Goal: Task Accomplishment & Management: Manage account settings

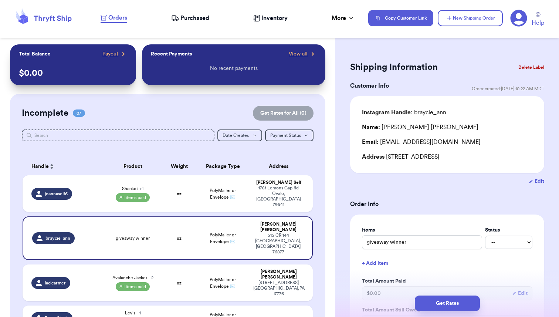
scroll to position [90, 0]
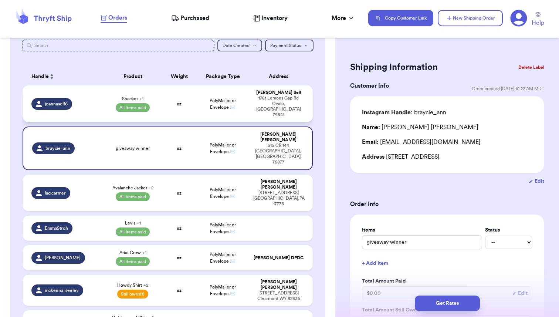
click at [168, 98] on td "oz" at bounding box center [179, 103] width 35 height 37
type input "Shacket"
select select "paid"
type input "19.75"
select select "paid"
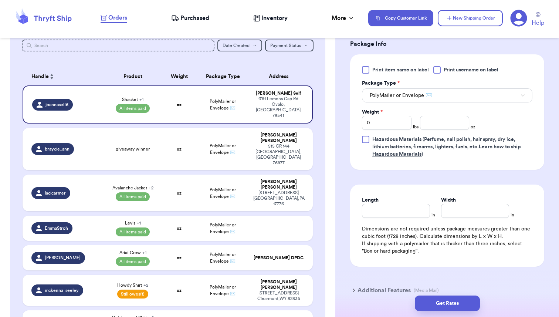
scroll to position [342, 0]
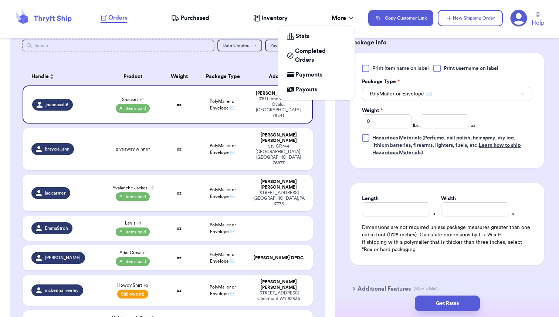
click at [342, 16] on div "More" at bounding box center [343, 18] width 23 height 9
click at [306, 77] on span "Payments" at bounding box center [309, 74] width 27 height 9
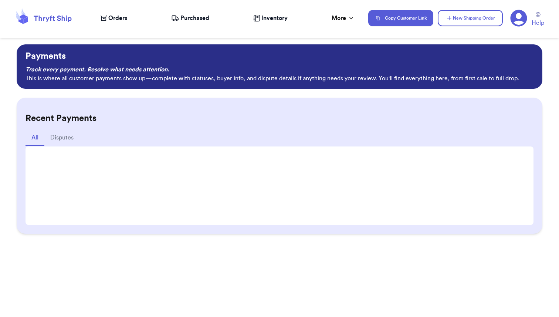
click at [161, 150] on div at bounding box center [280, 185] width 508 height 78
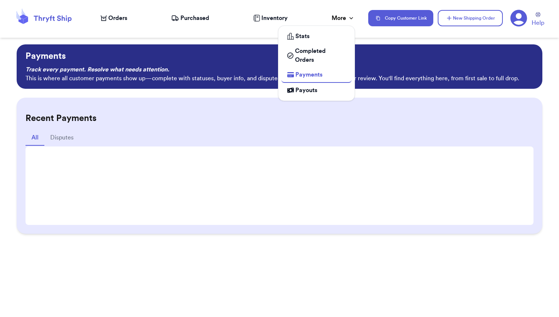
click at [339, 19] on div "More" at bounding box center [343, 18] width 23 height 9
click at [311, 87] on span "Payouts" at bounding box center [307, 90] width 22 height 9
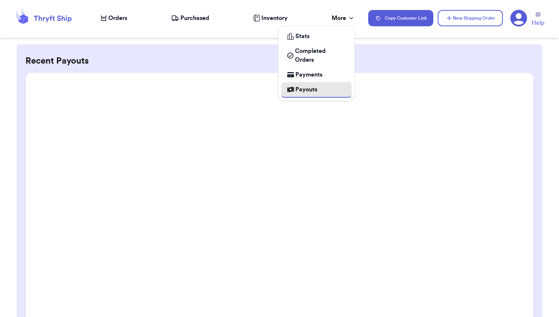
scroll to position [75, 0]
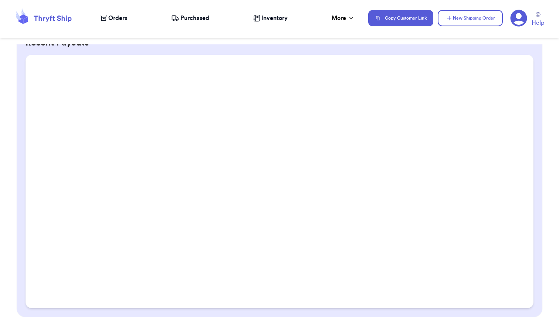
click at [113, 16] on span "Orders" at bounding box center [117, 18] width 19 height 9
select select "paid"
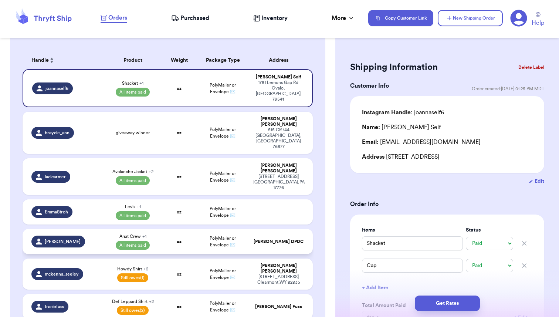
scroll to position [106, 0]
click at [147, 273] on span "Still owes (1)" at bounding box center [132, 277] width 31 height 9
type input "Howdy Shirt"
type input "Shipping"
select select "unpaid"
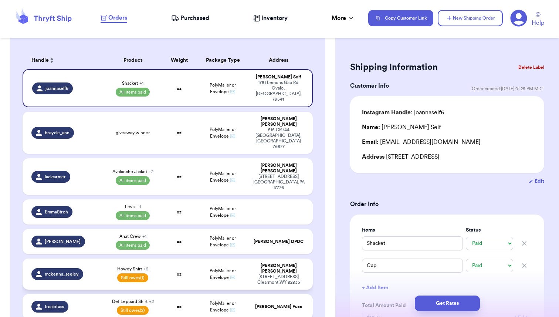
type input "0"
select select "paid"
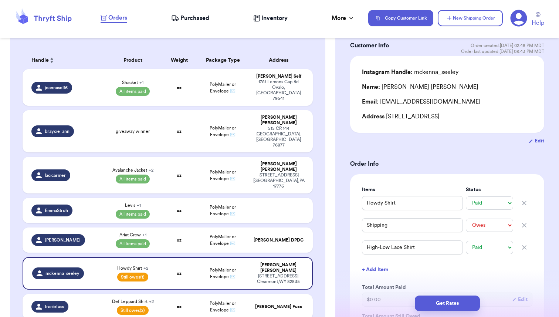
scroll to position [43, 0]
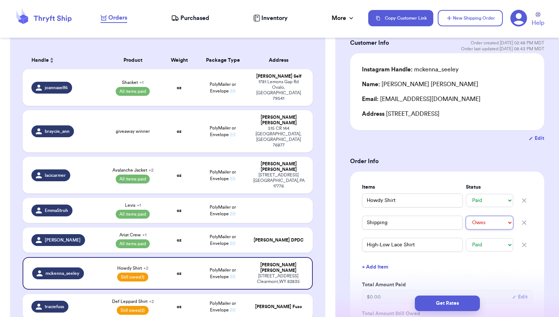
click at [490, 221] on select "-- Paid Owes" at bounding box center [489, 222] width 47 height 13
select select "paid"
click at [466, 216] on select "-- Paid Owes" at bounding box center [489, 222] width 47 height 13
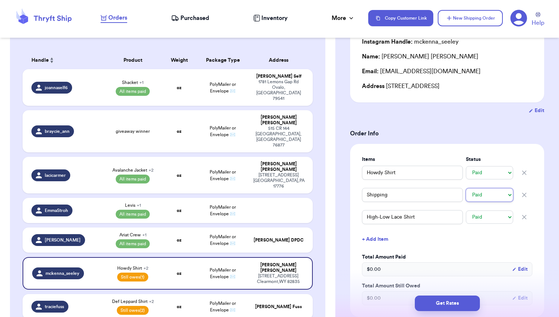
scroll to position [72, 0]
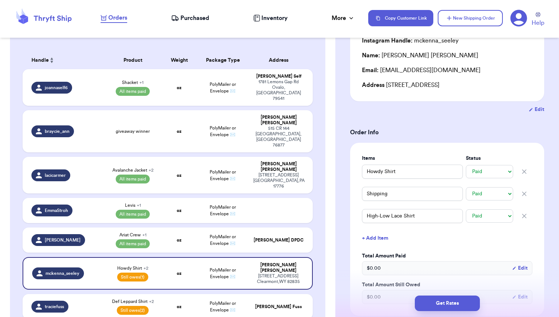
click at [324, 231] on div "Incomplete 07 Get Rates for All ( 0 ) Get Rates for All ( 0 ) Date Created Date…" at bounding box center [167, 164] width 315 height 352
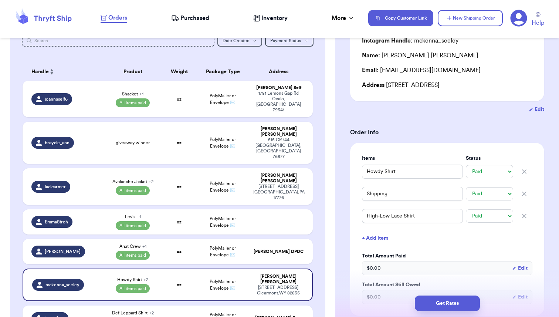
scroll to position [86, 0]
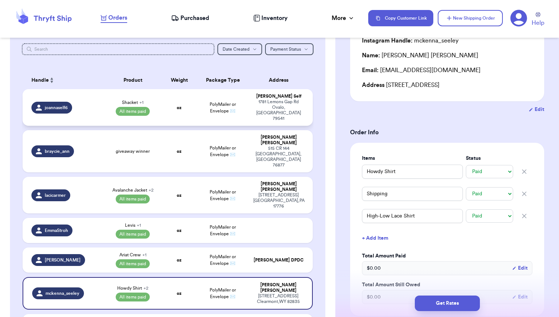
click at [163, 104] on td "oz" at bounding box center [179, 107] width 35 height 37
type input "Shacket"
type input "Cap"
type input "19.75"
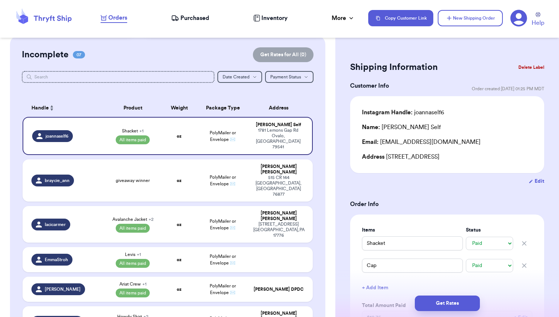
scroll to position [62, 0]
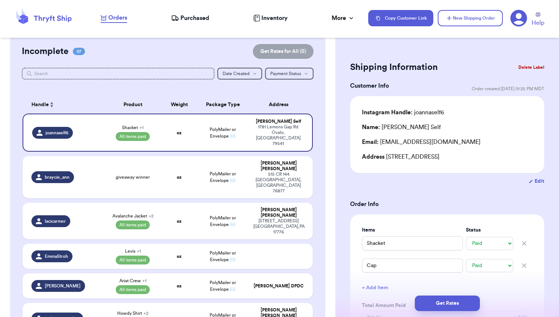
click at [272, 19] on span "Inventory" at bounding box center [274, 18] width 26 height 9
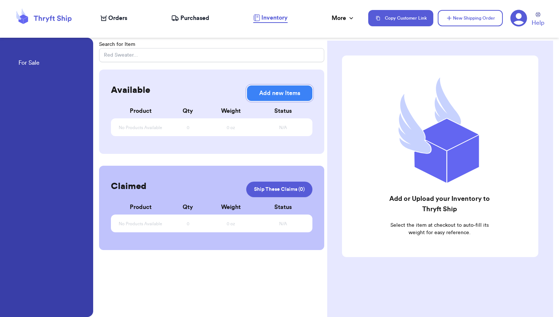
click at [270, 97] on button "Add new Items" at bounding box center [279, 93] width 65 height 16
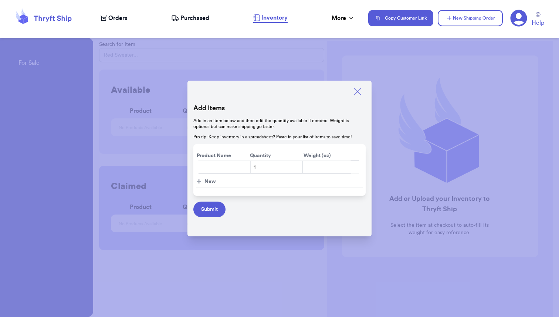
click at [357, 90] on icon at bounding box center [357, 92] width 10 height 10
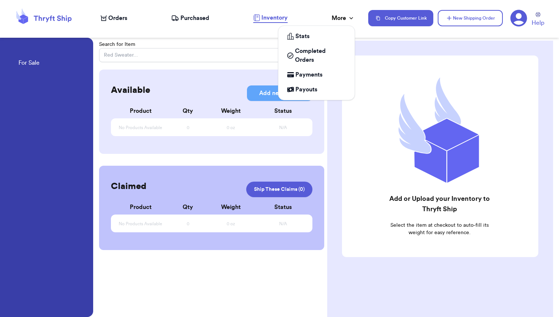
click at [339, 18] on div "More" at bounding box center [343, 18] width 23 height 9
click at [308, 75] on span "Payments" at bounding box center [309, 74] width 27 height 9
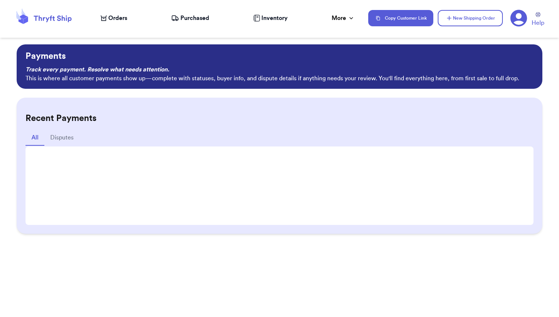
click at [268, 267] on div "Payments Track every payment. Resolve what needs attention. This is where all c…" at bounding box center [279, 180] width 559 height 273
click at [514, 18] on icon at bounding box center [519, 18] width 17 height 17
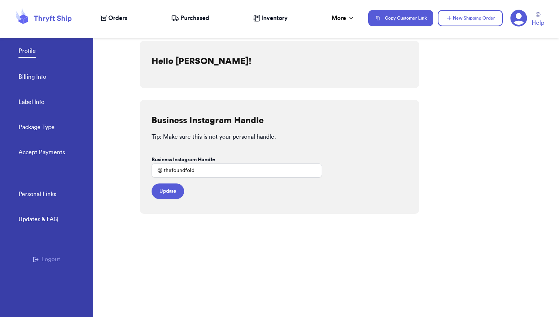
click at [28, 151] on link "Accept Payments" at bounding box center [41, 153] width 47 height 10
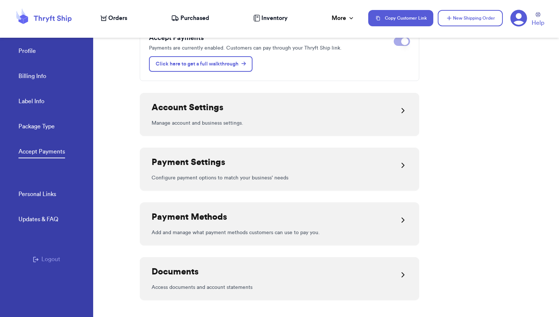
scroll to position [178, 0]
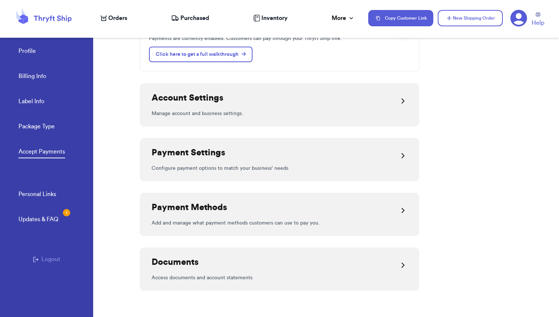
click at [258, 153] on div "Payment Settings" at bounding box center [280, 156] width 256 height 18
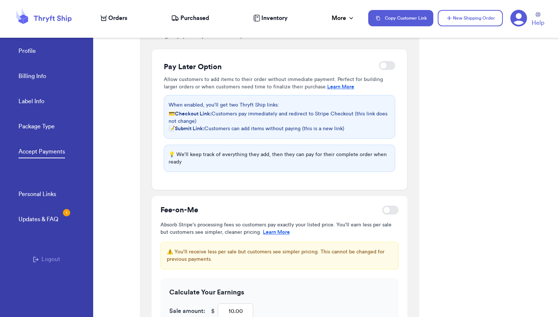
scroll to position [232, 0]
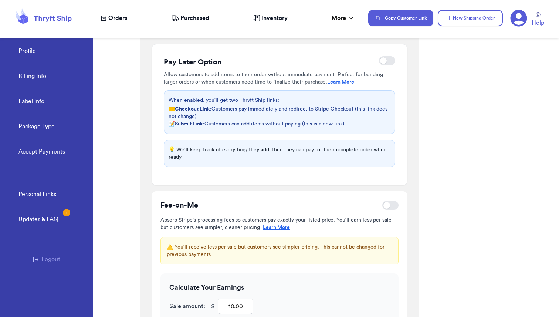
click at [265, 229] on link "Learn More" at bounding box center [276, 227] width 27 height 5
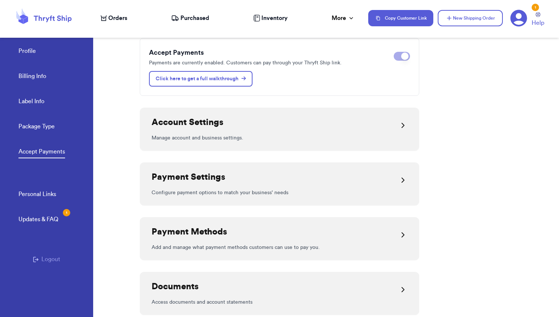
scroll to position [95, 0]
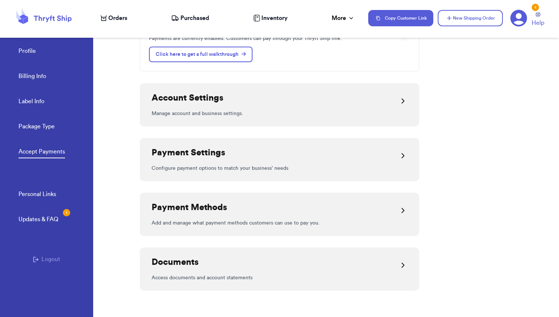
click at [257, 215] on div "Payment Methods" at bounding box center [280, 211] width 256 height 18
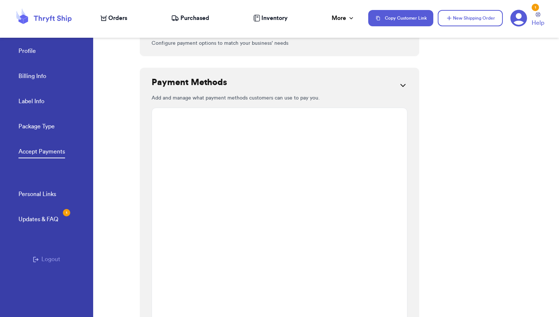
scroll to position [222, 0]
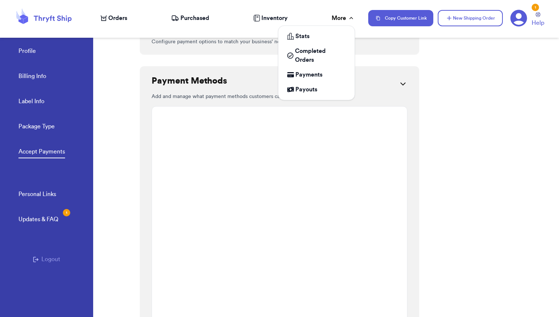
click at [341, 18] on div "More" at bounding box center [343, 18] width 23 height 9
click at [309, 72] on span "Payments" at bounding box center [309, 74] width 27 height 9
